Goal: Information Seeking & Learning: Find contact information

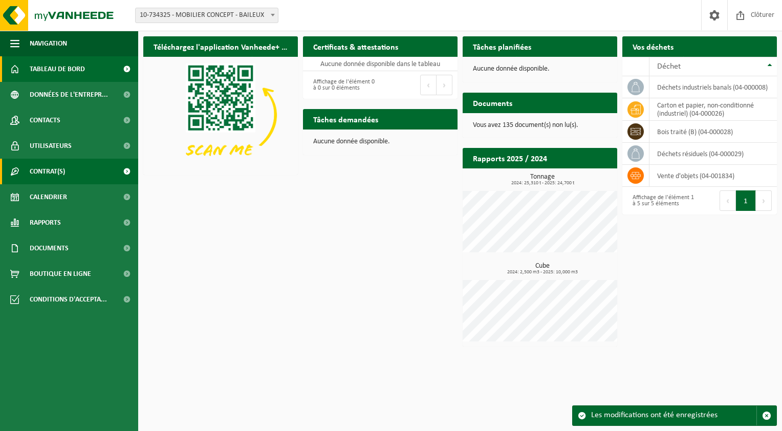
click at [34, 167] on span "Contrat(s)" at bounding box center [47, 172] width 35 height 26
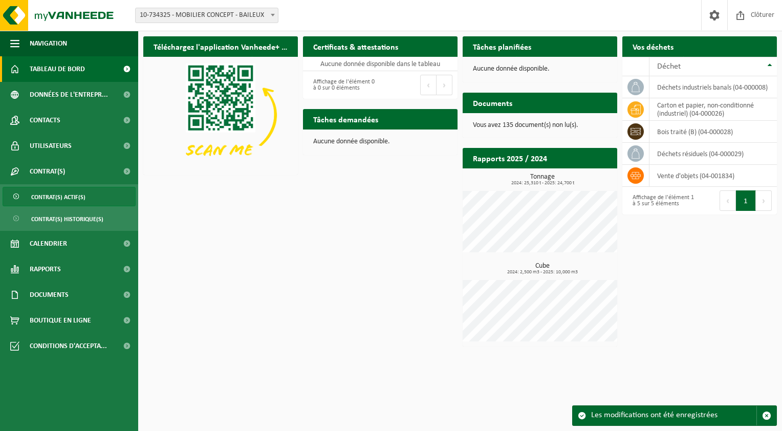
click at [40, 194] on span "Contrat(s) actif(s)" at bounding box center [58, 196] width 54 height 19
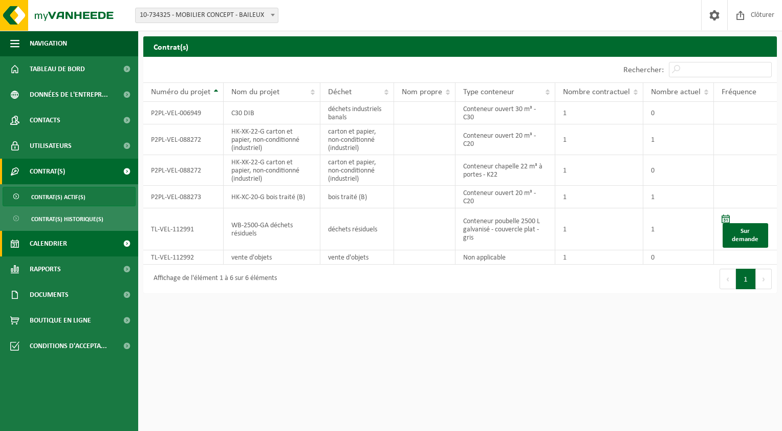
click at [62, 239] on span "Calendrier" at bounding box center [48, 244] width 37 height 26
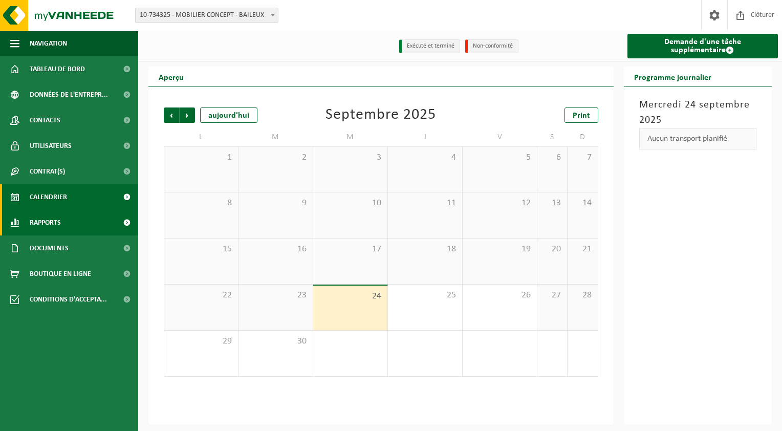
click at [53, 225] on span "Rapports" at bounding box center [45, 223] width 31 height 26
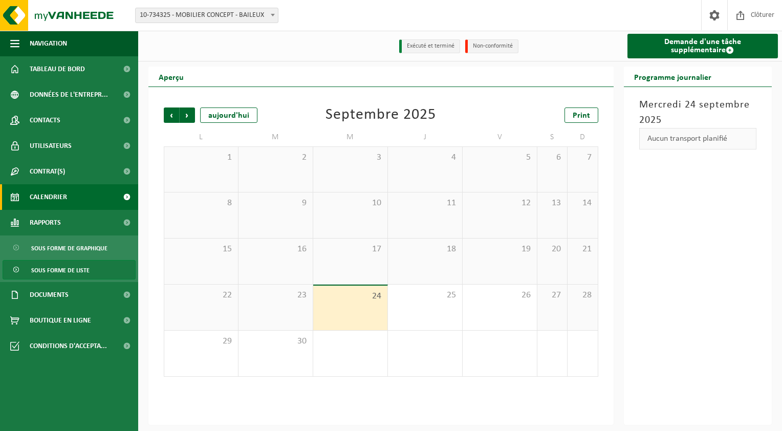
click at [57, 266] on span "Sous forme de liste" at bounding box center [60, 269] width 58 height 19
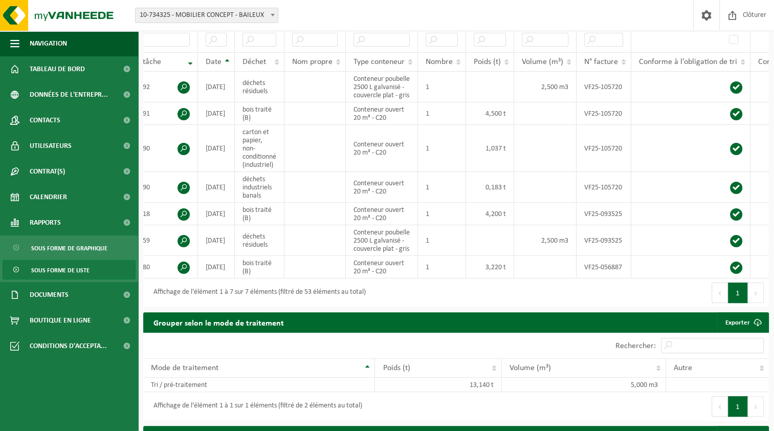
scroll to position [0, 25]
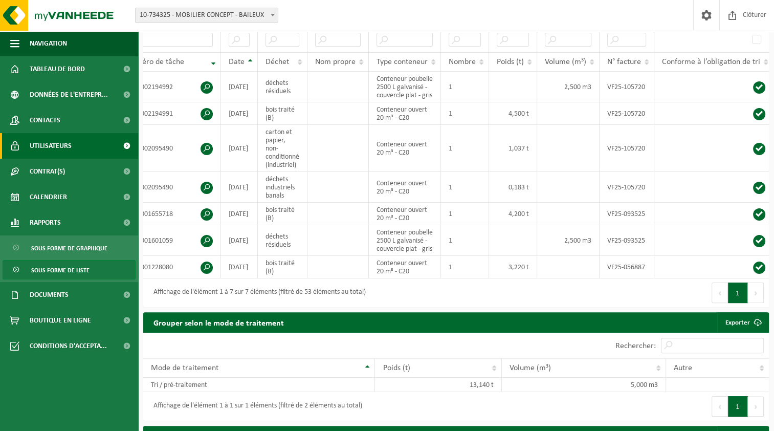
click at [43, 143] on span "Utilisateurs" at bounding box center [51, 146] width 42 height 26
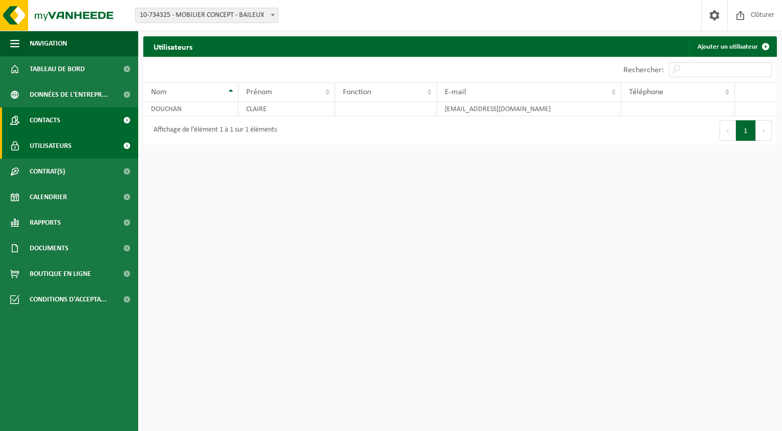
click at [50, 117] on span "Contacts" at bounding box center [45, 120] width 31 height 26
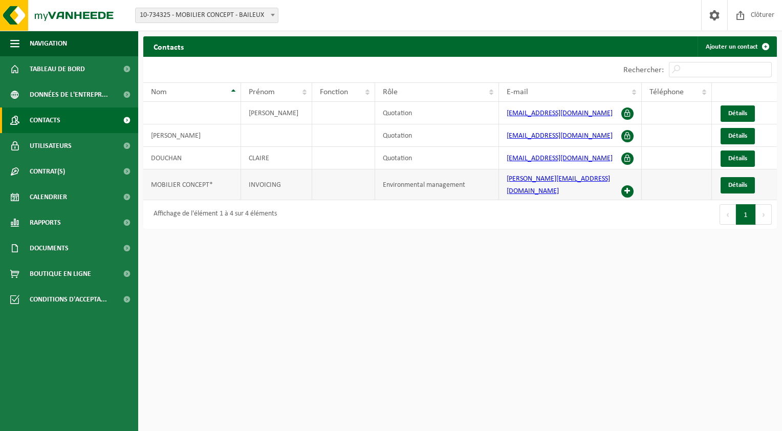
click at [529, 179] on link "[PERSON_NAME][EMAIL_ADDRESS][DOMAIN_NAME]" at bounding box center [558, 185] width 103 height 20
drag, startPoint x: 626, startPoint y: 179, endPoint x: 544, endPoint y: 252, distance: 109.8
click at [544, 252] on html "Site: 10-734325 - MOBILIER CONCEPT - BAILEUX 10-734325 - MOBILIER CONCEPT - BAI…" at bounding box center [391, 215] width 782 height 431
click at [734, 183] on span "Détails" at bounding box center [737, 185] width 19 height 7
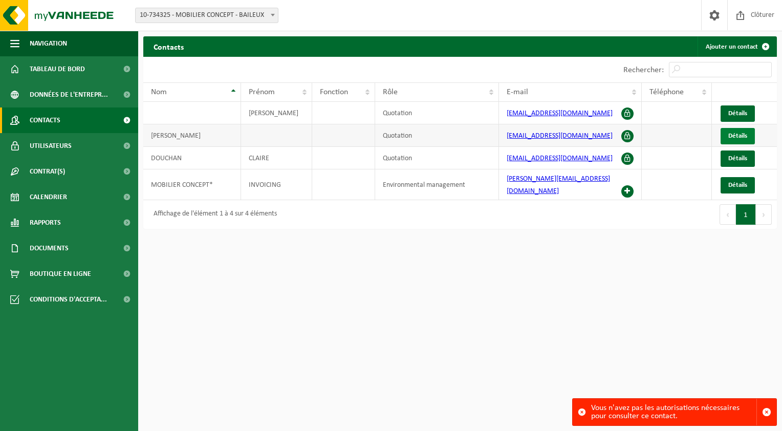
click at [735, 135] on span "Détails" at bounding box center [737, 136] width 19 height 7
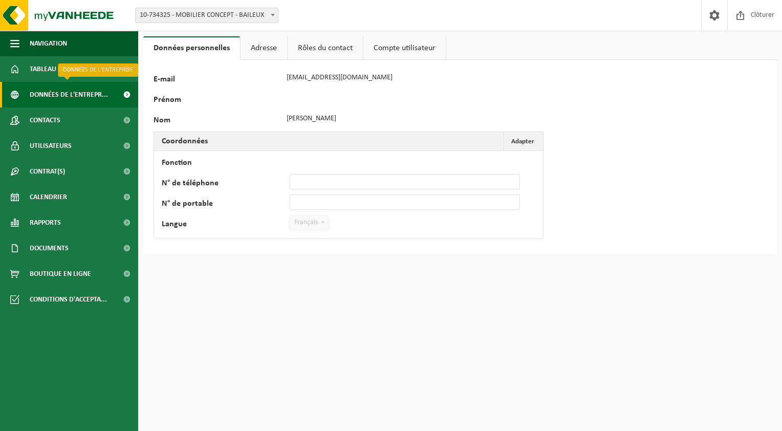
click at [39, 91] on span "Données de l'entrepr..." at bounding box center [69, 95] width 78 height 26
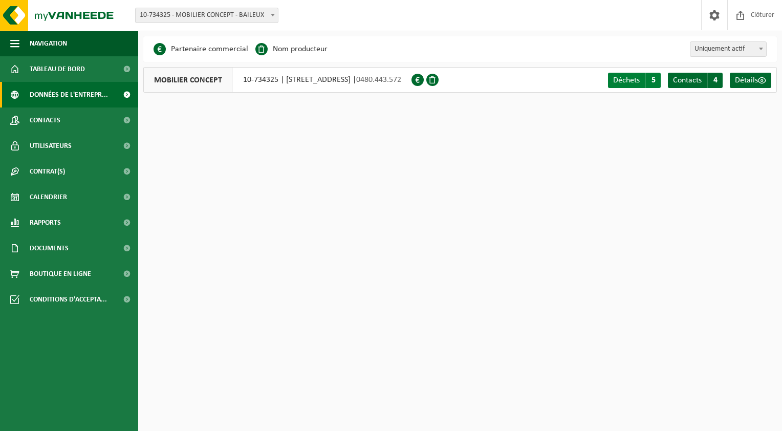
click at [631, 80] on span "Déchets" at bounding box center [626, 80] width 27 height 8
click at [695, 80] on span "Contacts" at bounding box center [687, 80] width 29 height 8
click at [743, 78] on span "Détails" at bounding box center [746, 80] width 23 height 8
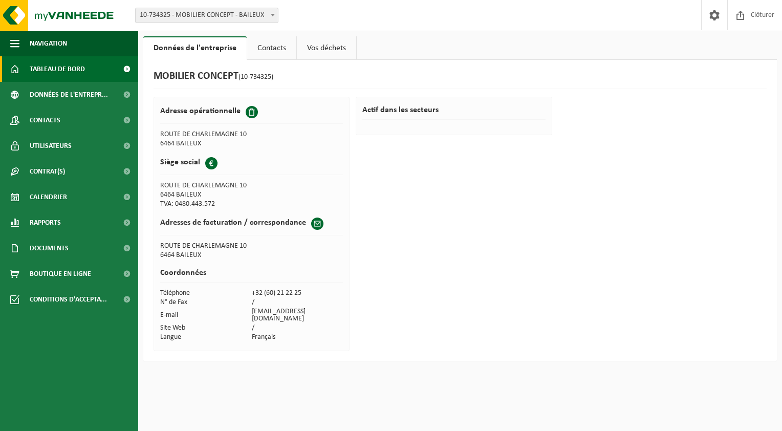
click at [53, 68] on span "Tableau de bord" at bounding box center [57, 69] width 55 height 26
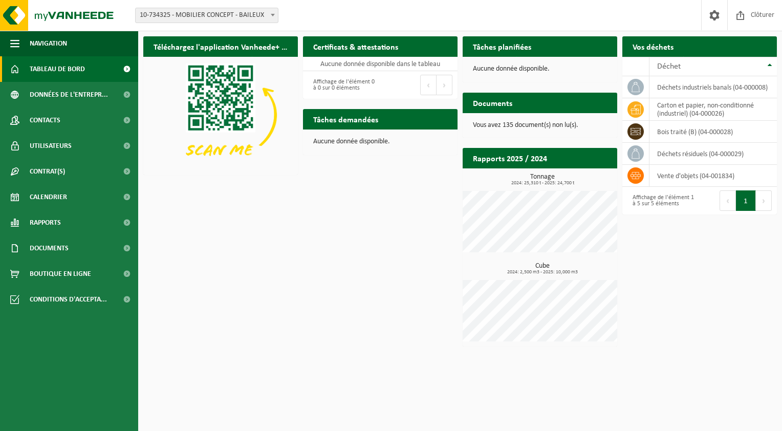
click at [493, 105] on h2 "Documents" at bounding box center [493, 103] width 60 height 20
click at [273, 17] on span at bounding box center [273, 14] width 10 height 13
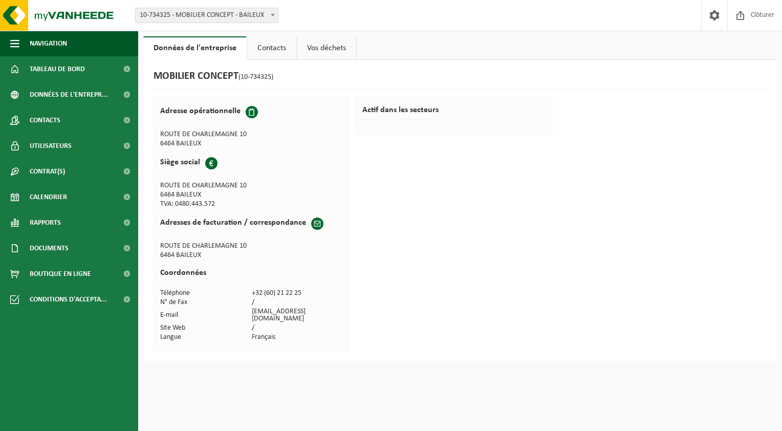
drag, startPoint x: 262, startPoint y: 39, endPoint x: 288, endPoint y: 48, distance: 27.5
click at [262, 40] on link "Contacts" at bounding box center [271, 48] width 49 height 24
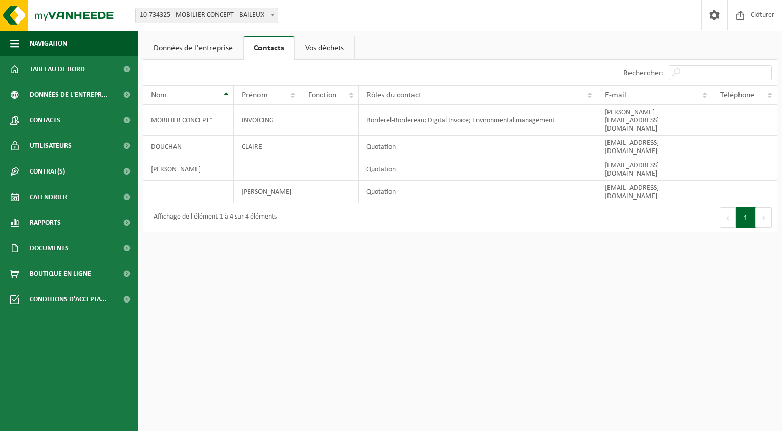
click at [316, 43] on link "Vos déchets" at bounding box center [324, 48] width 59 height 24
